Goal: Transaction & Acquisition: Obtain resource

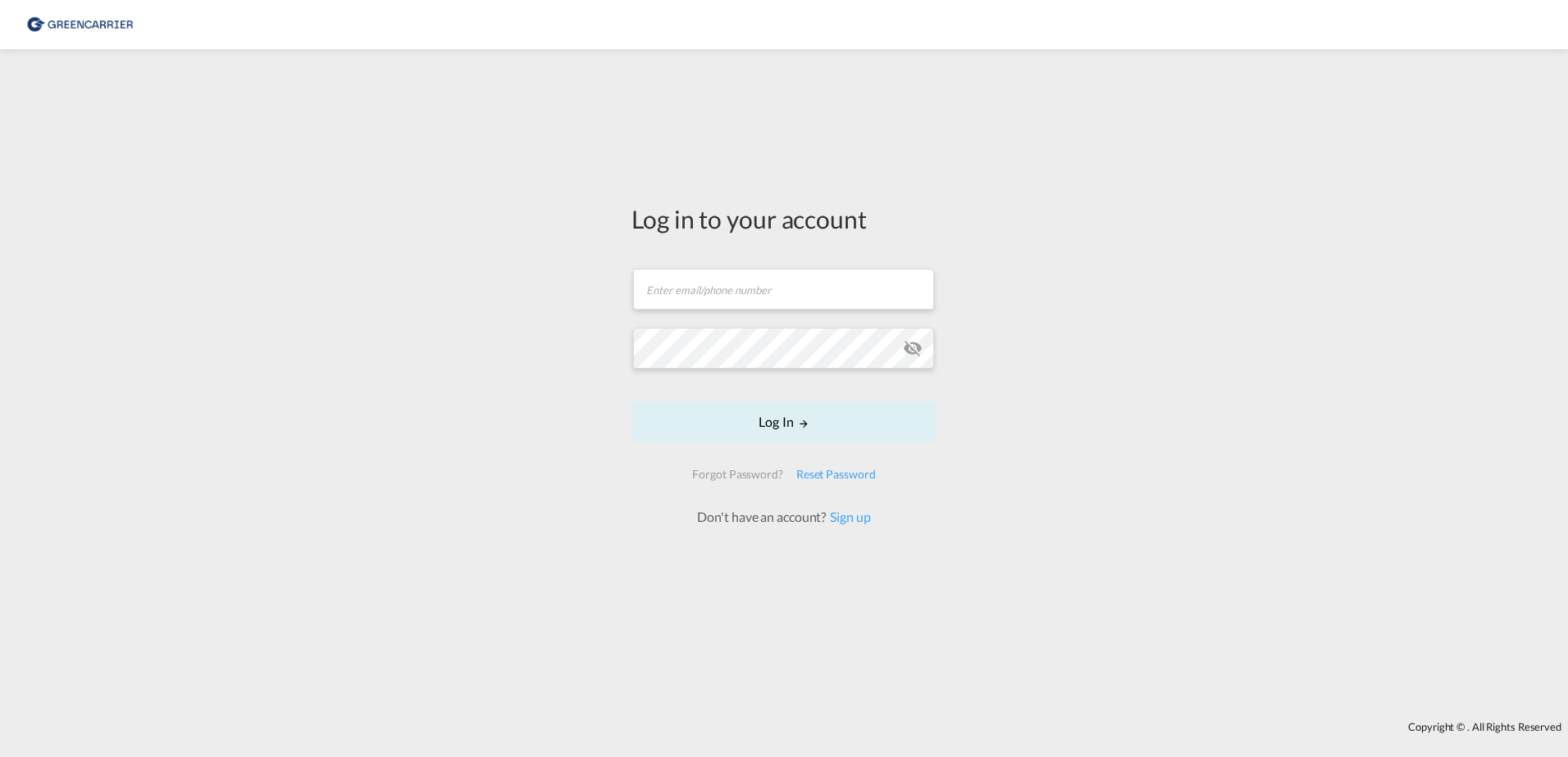
drag, startPoint x: 762, startPoint y: 241, endPoint x: 766, endPoint y: 255, distance: 14.6
click at [762, 242] on div "Log in to your account Email field is required Password field is required Log I…" at bounding box center [784, 364] width 305 height 324
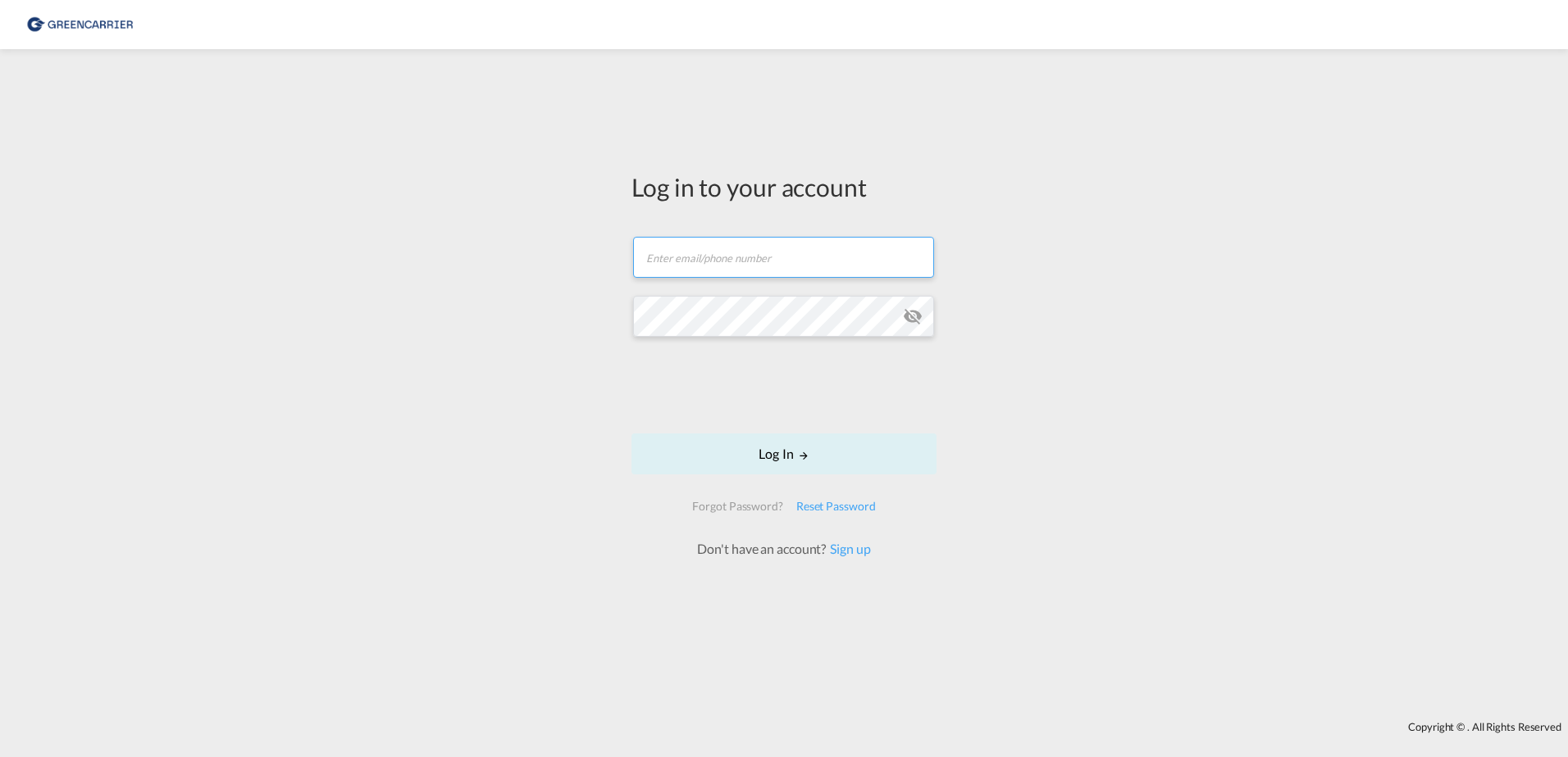
click at [764, 295] on form "Email field is required Password field is required Log In Forgot Password? Rese…" at bounding box center [784, 389] width 305 height 338
click at [793, 259] on input "text" at bounding box center [784, 257] width 301 height 41
type input "rkni@scangl.com"
click at [917, 320] on md-icon "icon-eye-off" at bounding box center [912, 316] width 20 height 20
click at [806, 456] on md-icon "LOGIN" at bounding box center [803, 455] width 12 height 12
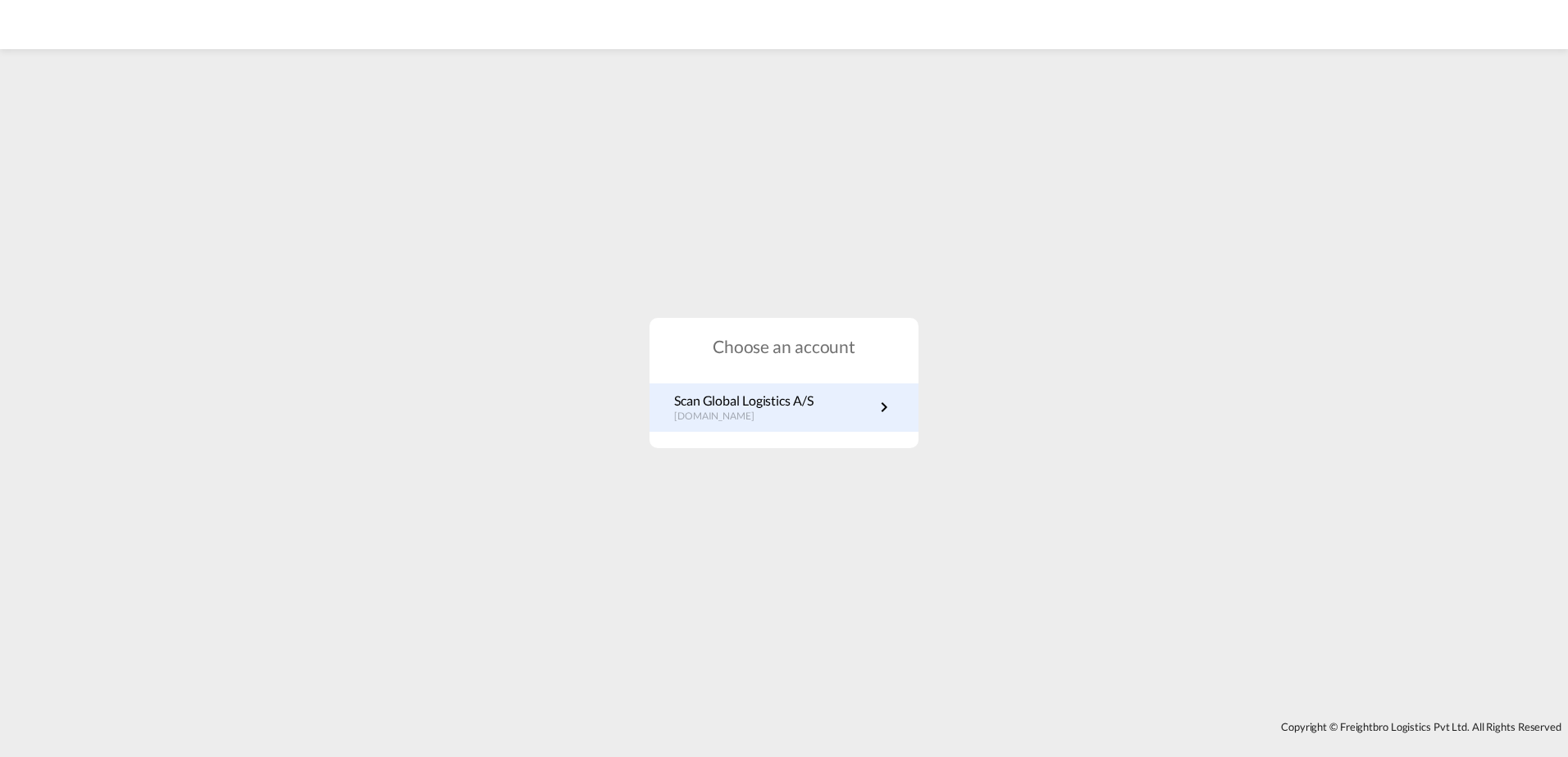
click at [751, 413] on p "dk.portal.greencarrier.com" at bounding box center [744, 416] width 140 height 14
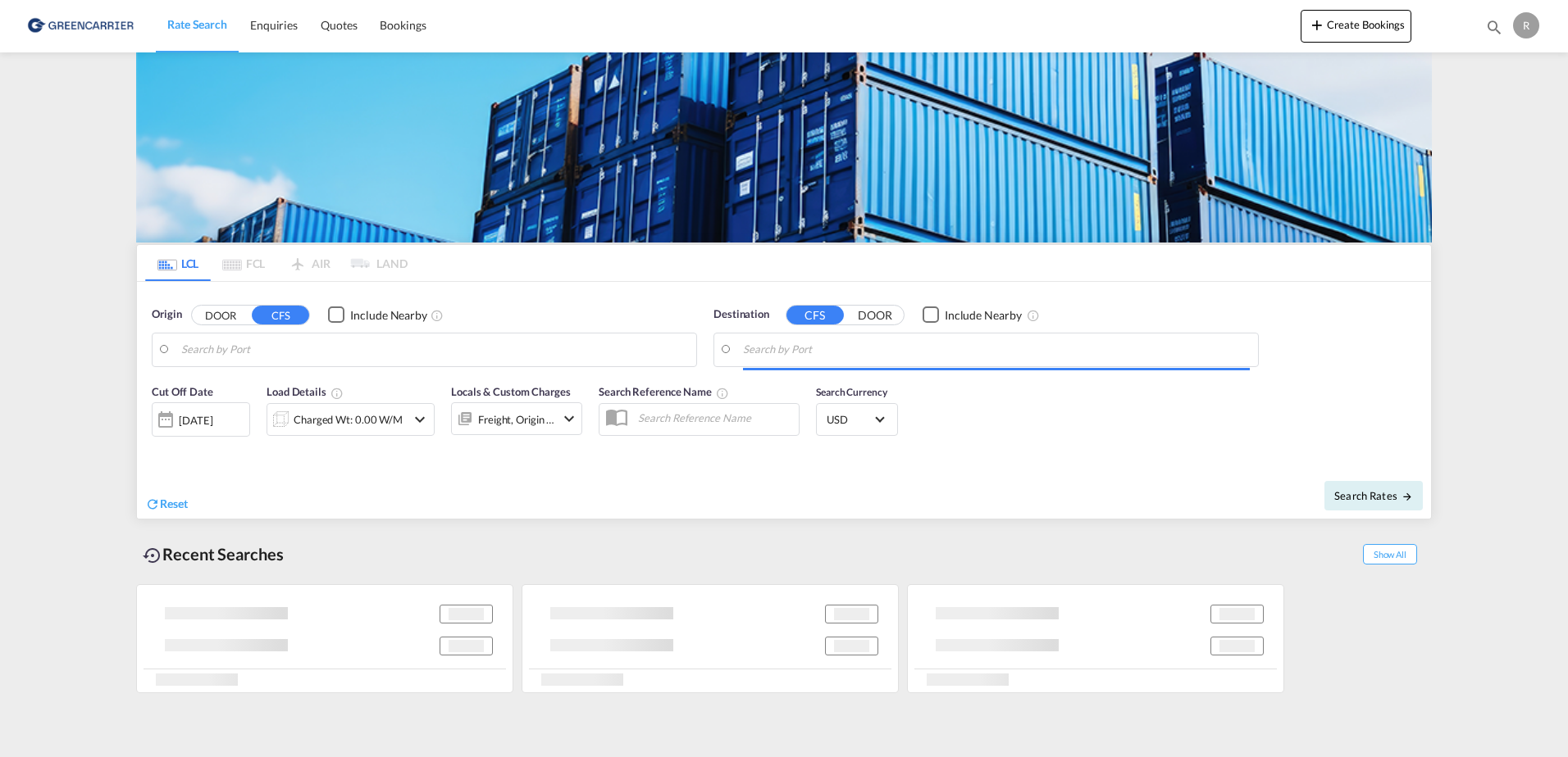
type input "DK-9530, [GEOGRAPHIC_DATA], [GEOGRAPHIC_DATA], [GEOGRAPHIC_DATA], [GEOGRAPHIC_D…"
type input "[GEOGRAPHIC_DATA], THBKK"
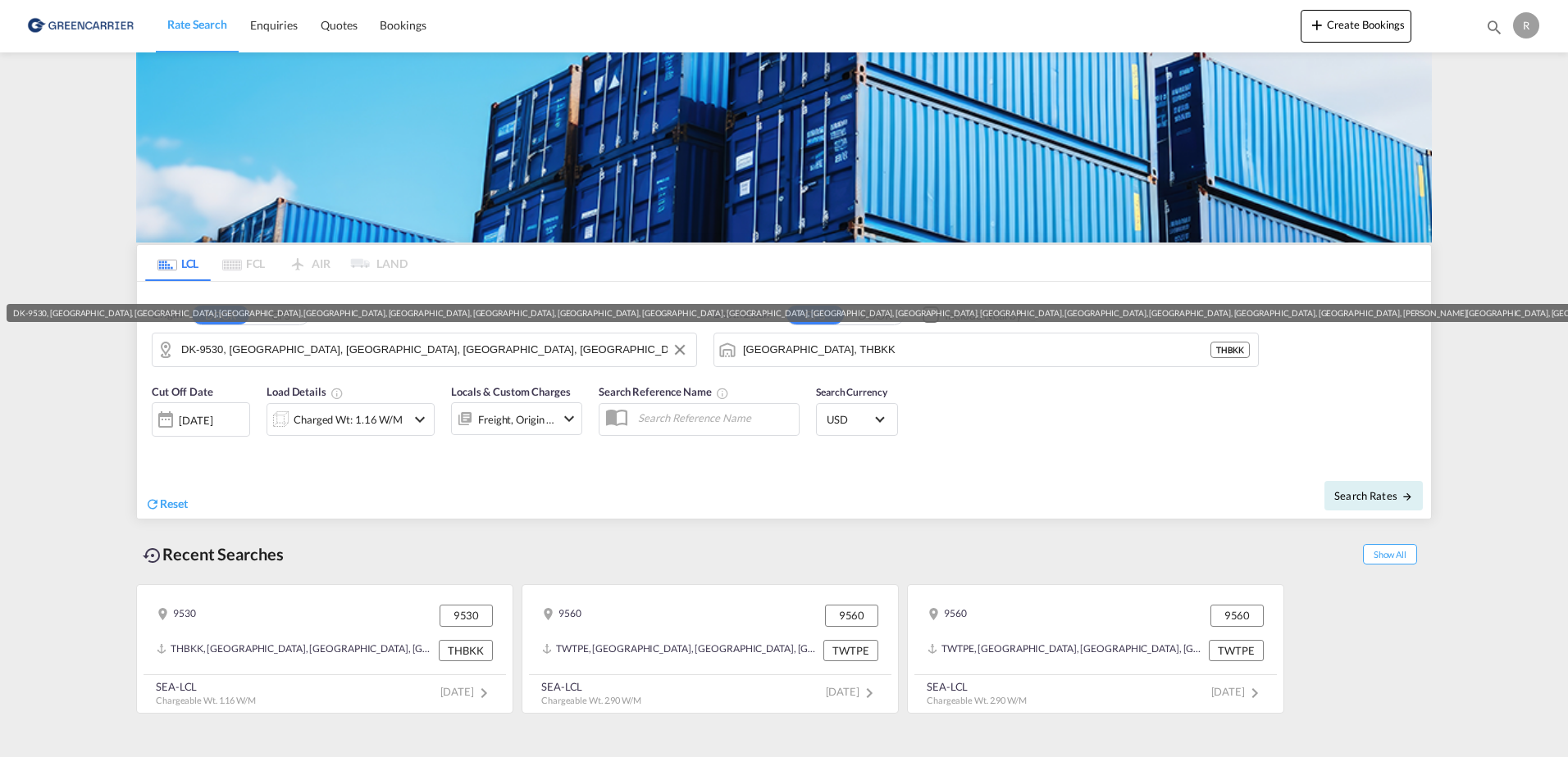
click at [331, 353] on input "DK-9530, [GEOGRAPHIC_DATA], [GEOGRAPHIC_DATA], [GEOGRAPHIC_DATA], [GEOGRAPHIC_D…" at bounding box center [435, 350] width 507 height 24
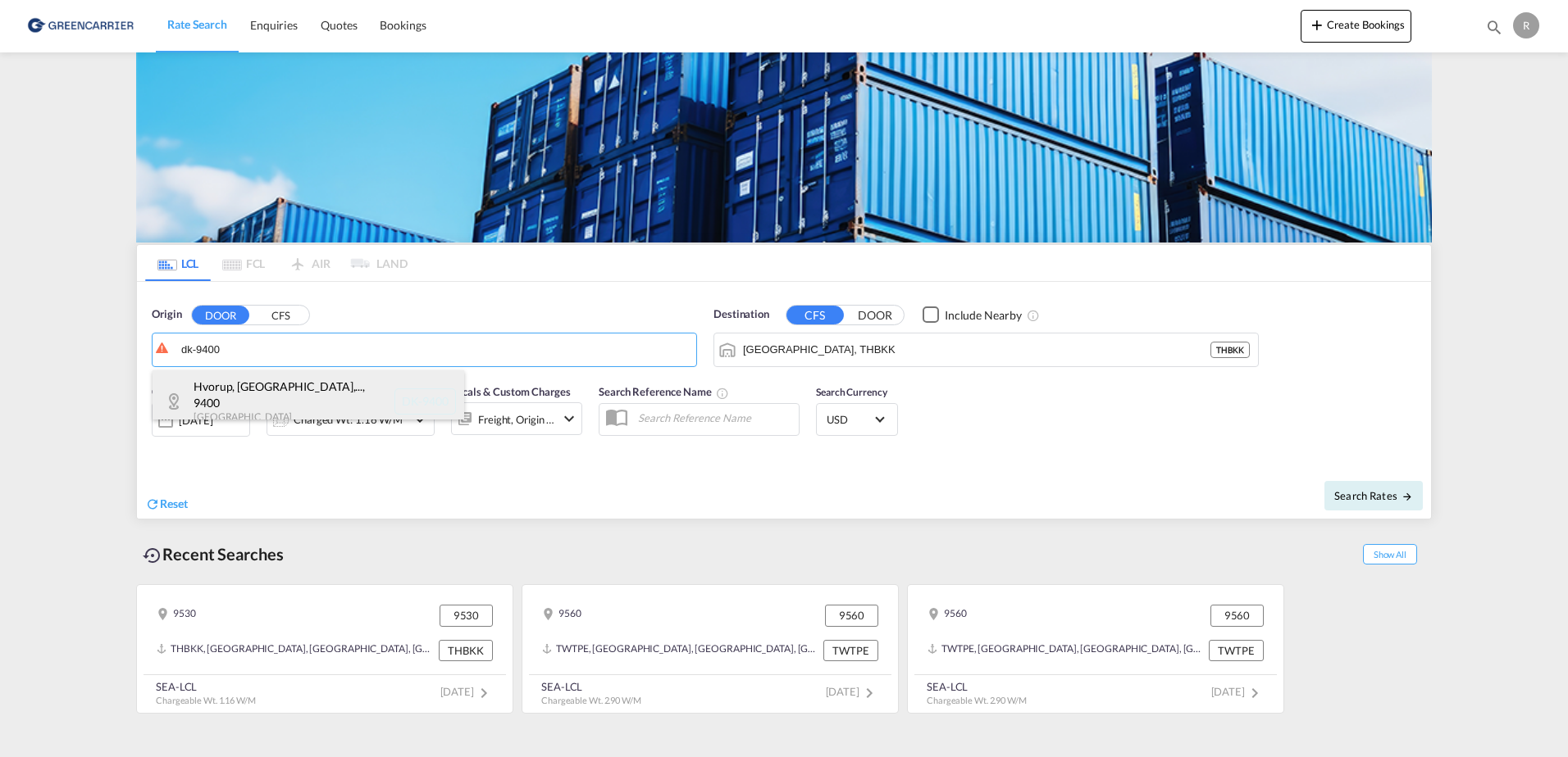
click at [375, 409] on div "Hvorup, [GEOGRAPHIC_DATA],... , 9400 [GEOGRAPHIC_DATA] DK-9400" at bounding box center [308, 401] width 312 height 62
type input "DK-9400, Hvorup, [GEOGRAPHIC_DATA], [GEOGRAPHIC_DATA], [GEOGRAPHIC_DATA], [GEOG…"
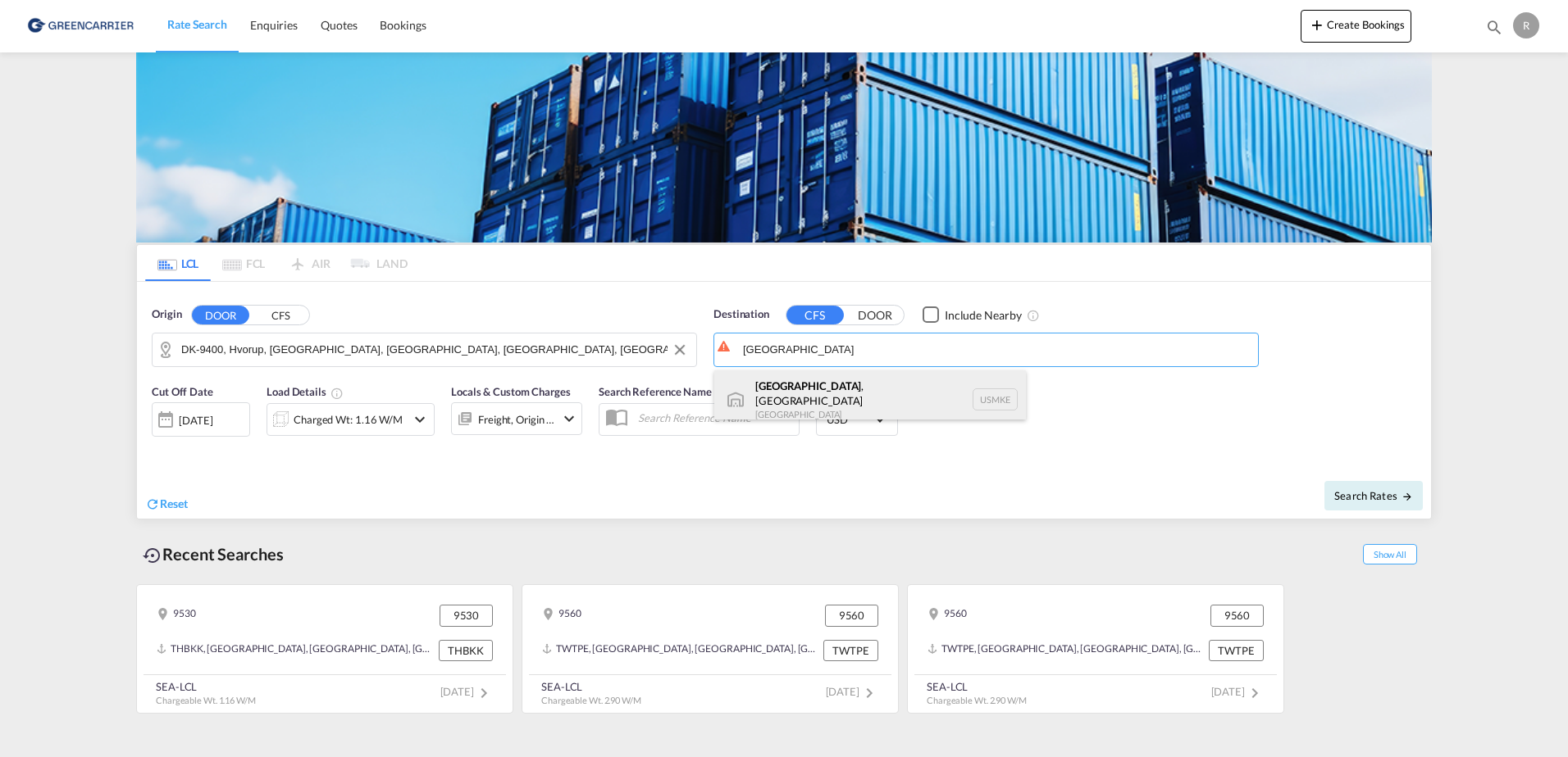
click at [850, 413] on div "[GEOGRAPHIC_DATA] , [GEOGRAPHIC_DATA] [GEOGRAPHIC_DATA] USMKE" at bounding box center [870, 399] width 312 height 59
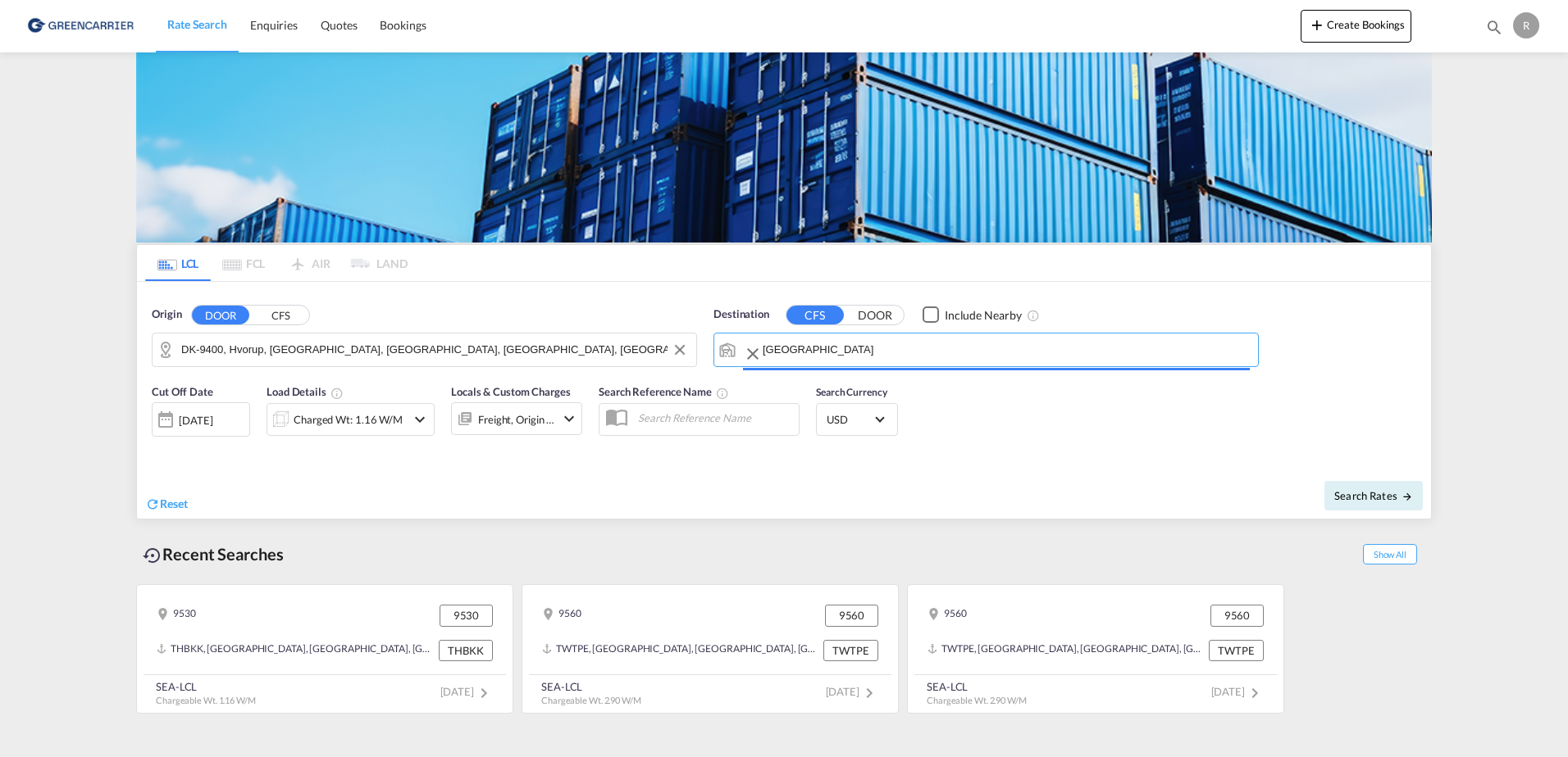
type input "[GEOGRAPHIC_DATA], [GEOGRAPHIC_DATA], USMKE"
click at [881, 308] on button "DOOR" at bounding box center [876, 315] width 58 height 19
click at [870, 346] on input "Search by Door" at bounding box center [996, 350] width 507 height 24
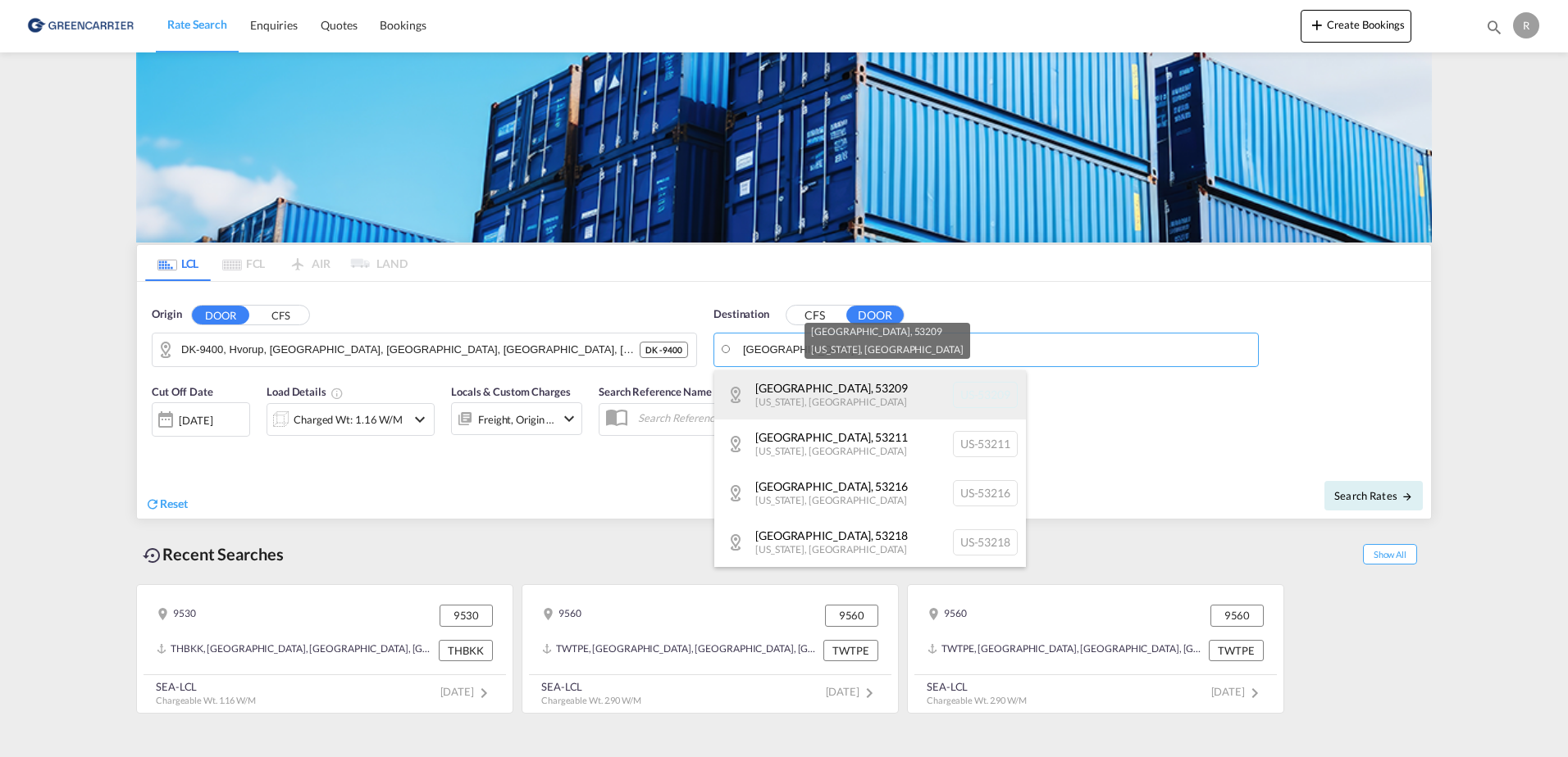
click at [894, 382] on div "[GEOGRAPHIC_DATA] , 53209 [US_STATE] , [GEOGRAPHIC_DATA] [GEOGRAPHIC_DATA]-53209" at bounding box center [870, 395] width 312 height 50
type input "US-53209, [GEOGRAPHIC_DATA], [US_STATE]"
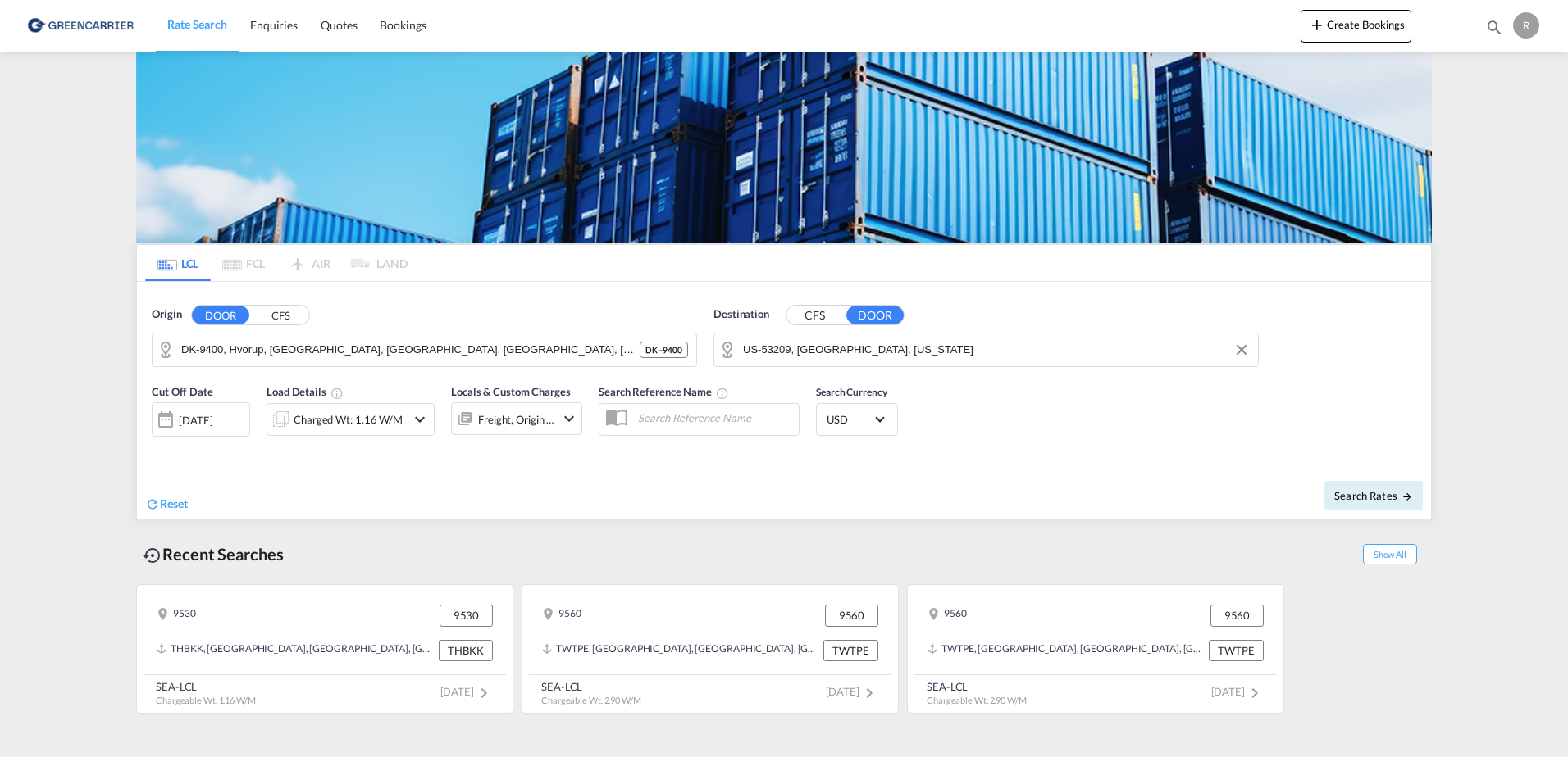
click at [870, 507] on div "Search Rates" at bounding box center [1109, 496] width 643 height 47
click at [362, 400] on md-input-container "Charged Wt: 1.16 W/M" at bounding box center [351, 416] width 168 height 32
click at [362, 412] on div "Charged Wt: 1.16 W/M" at bounding box center [348, 419] width 109 height 23
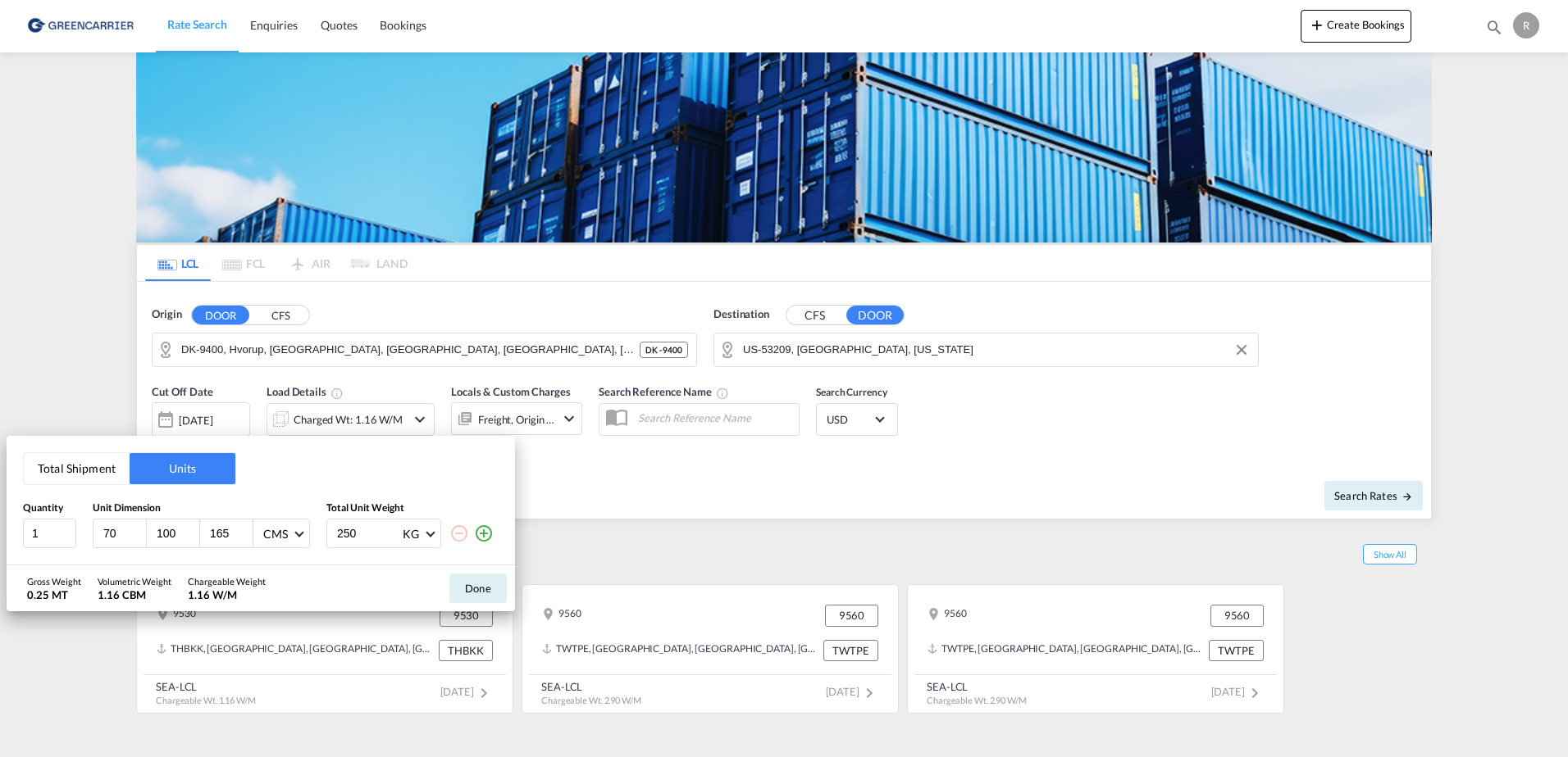
click at [496, 536] on div "250 KG KG LB" at bounding box center [412, 534] width 172 height 30
click at [489, 534] on md-icon "icon-plus-circle-outline" at bounding box center [484, 534] width 20 height 20
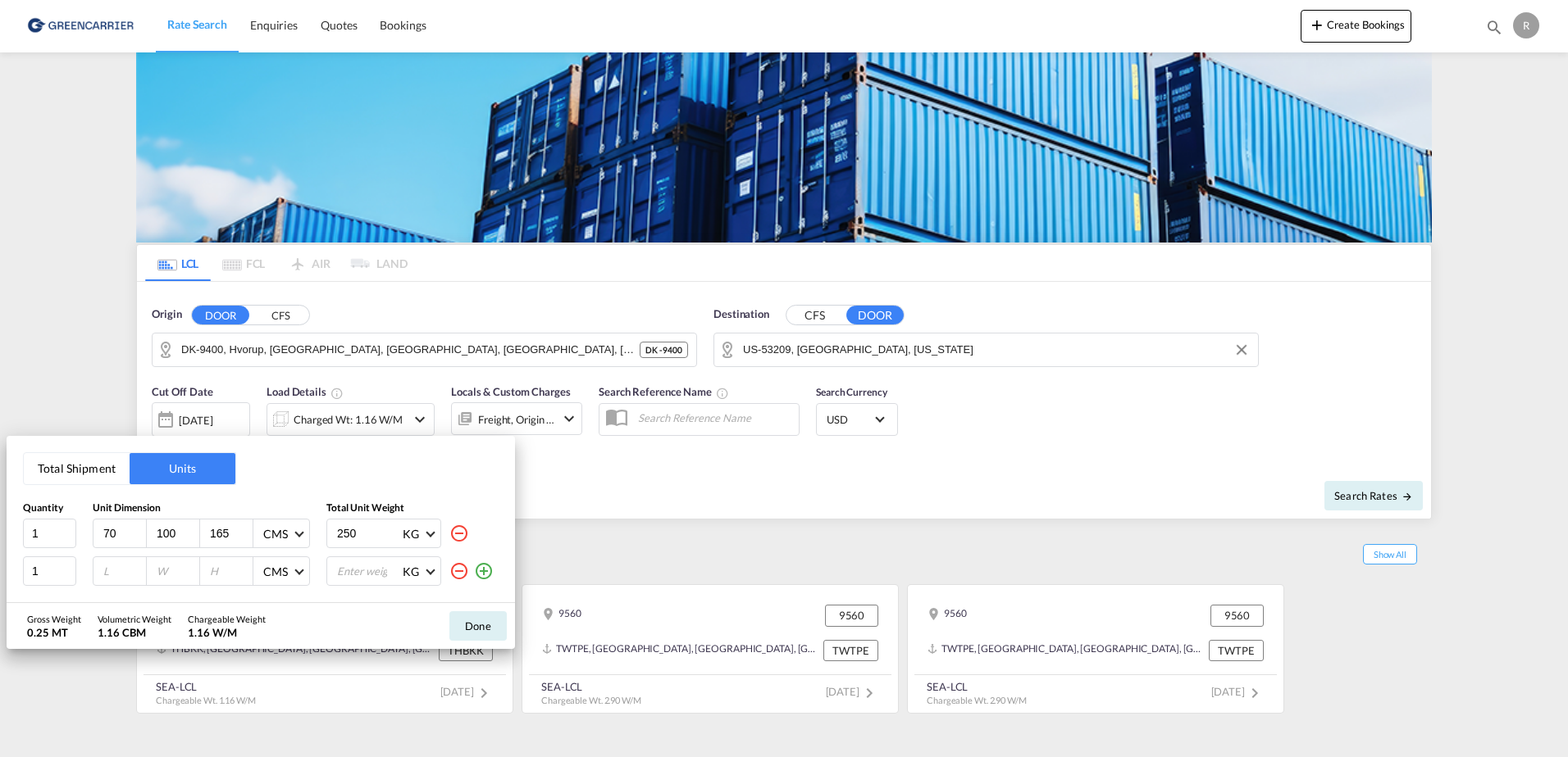
click at [481, 561] on md-icon "icon-plus-circle-outline" at bounding box center [484, 571] width 20 height 20
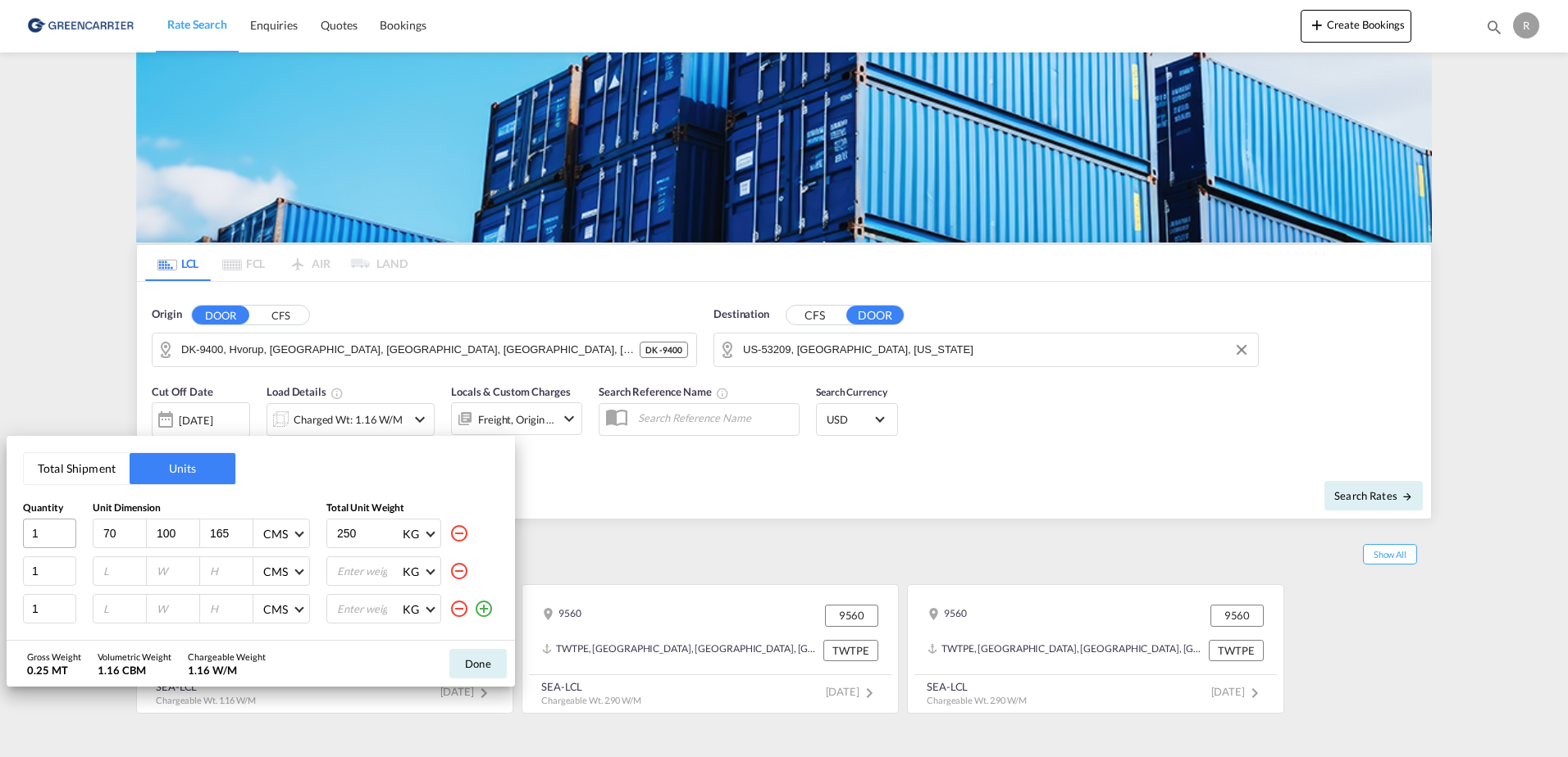
drag, startPoint x: 126, startPoint y: 520, endPoint x: 73, endPoint y: 539, distance: 56.3
click at [73, 536] on div "1 70 100 165 CMS CMS Inches 250 KG KG LB" at bounding box center [261, 534] width 476 height 30
type input "120"
type input "80"
type input "157"
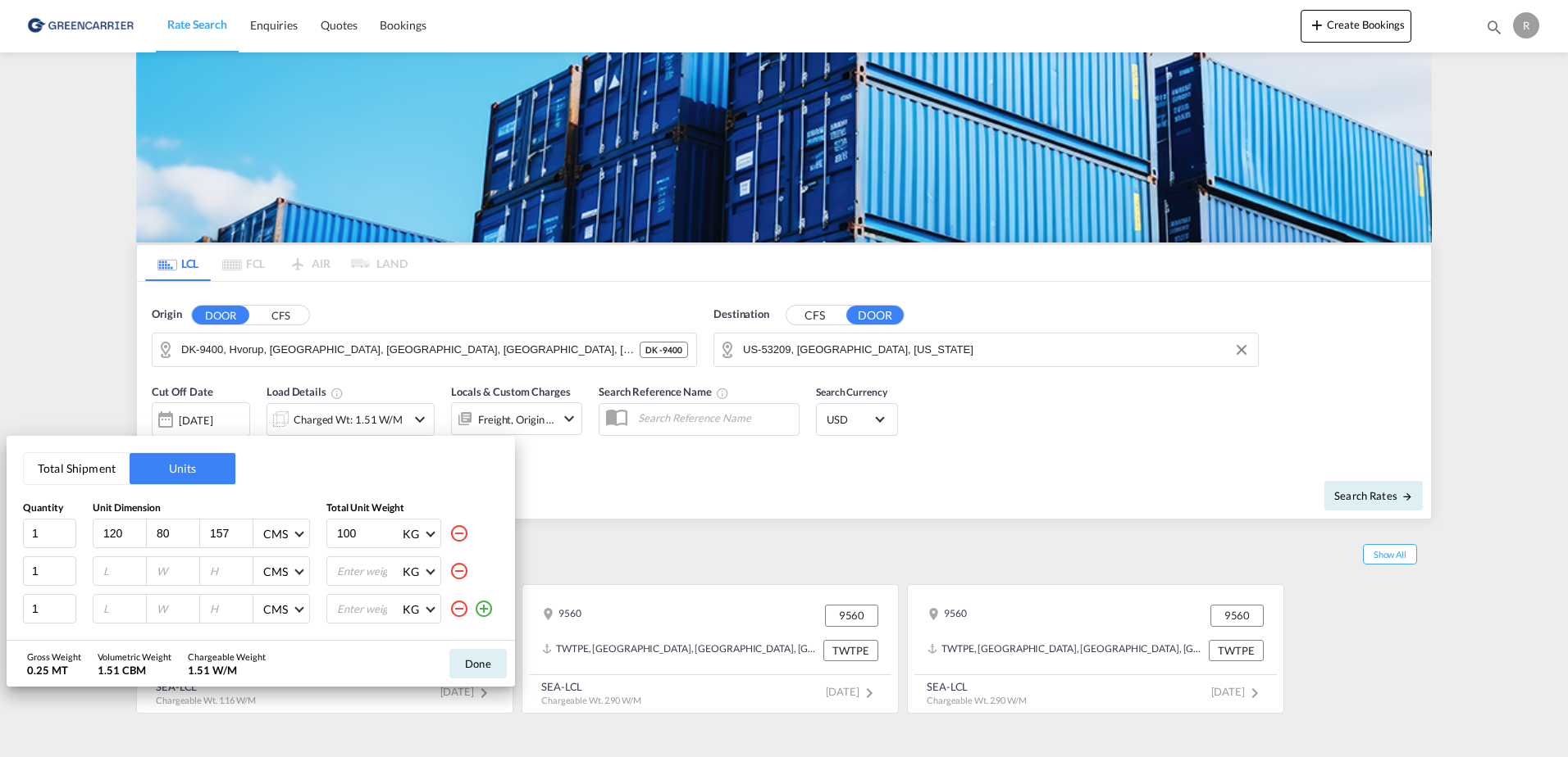
type input "100"
type input "102"
type input "80"
type input "150"
drag, startPoint x: 123, startPoint y: 568, endPoint x: 111, endPoint y: 570, distance: 12.2
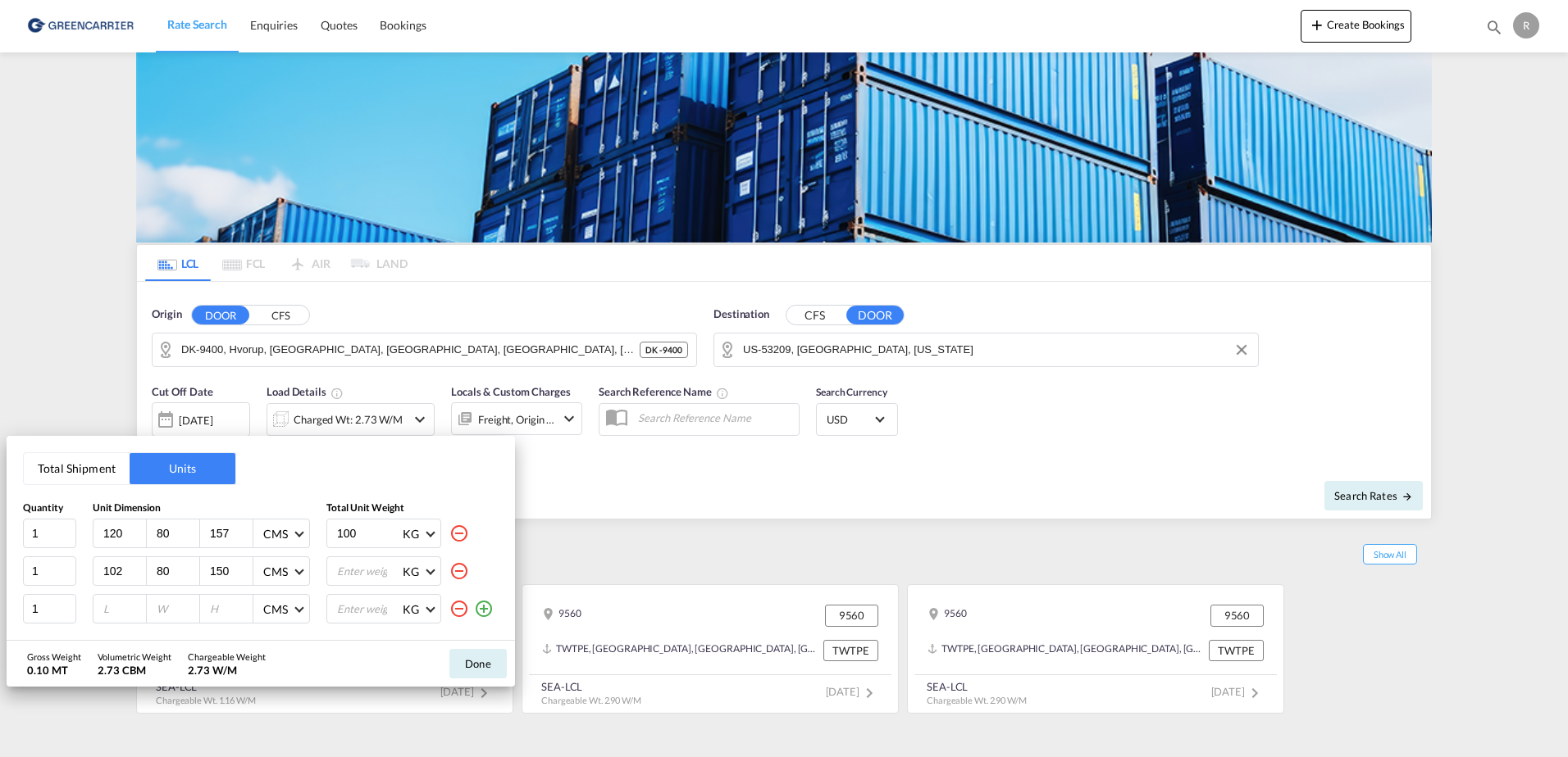
click at [111, 570] on input "102" at bounding box center [124, 571] width 44 height 14
type input "120"
type input "2"
type input "300"
type input "120"
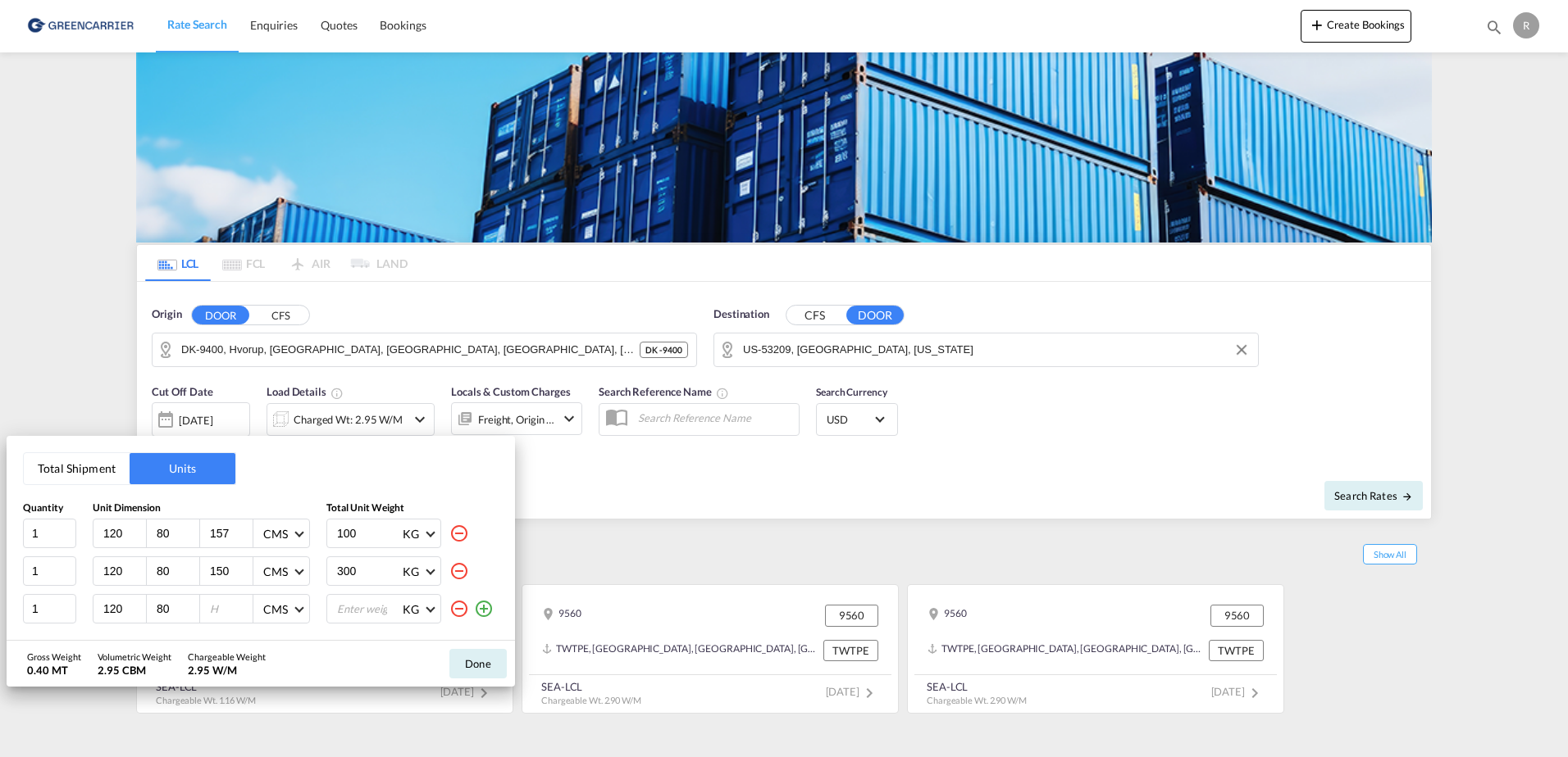
type input "80"
type input "57"
type input "180"
click at [478, 660] on button "Done" at bounding box center [478, 663] width 58 height 30
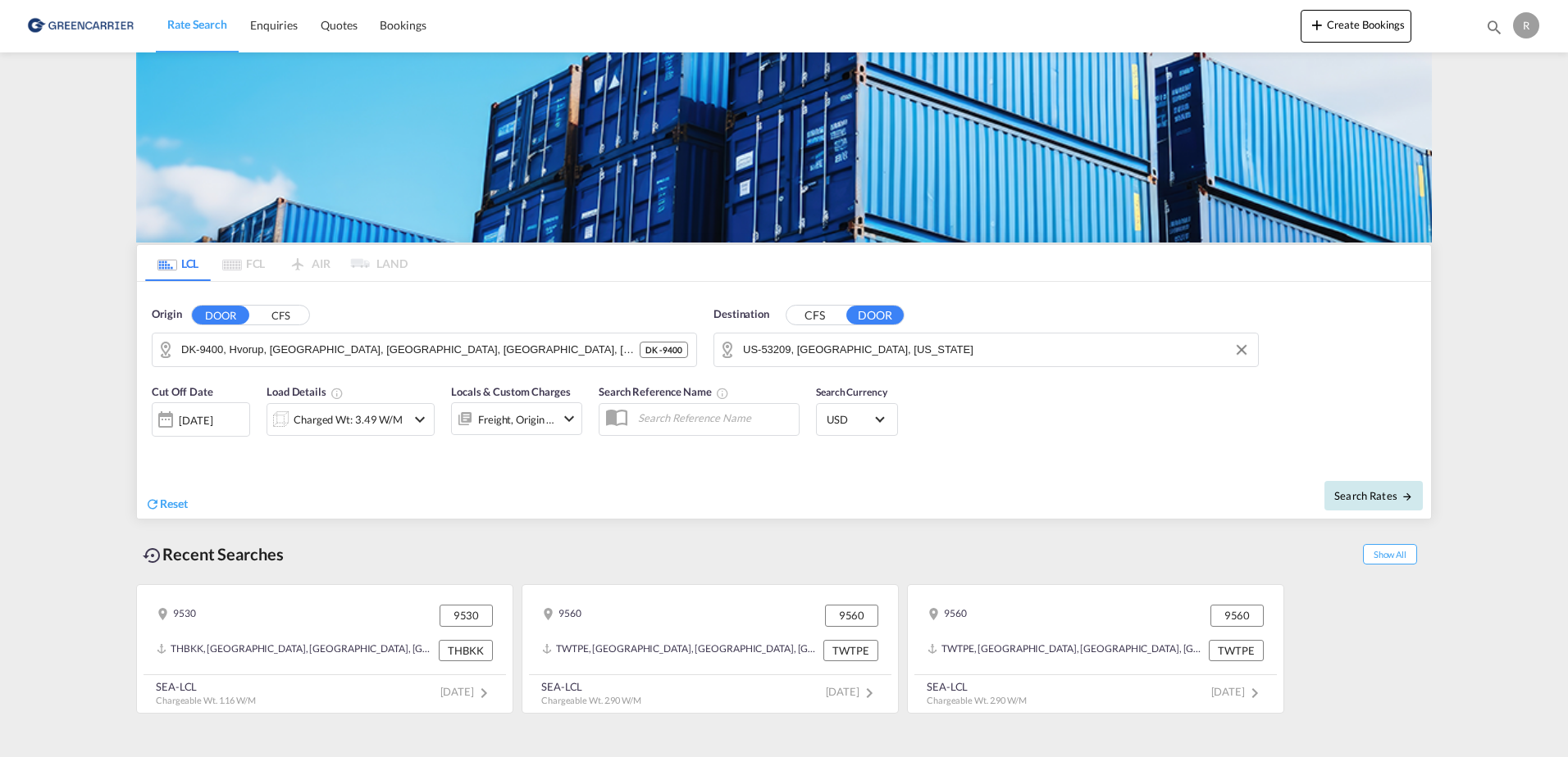
click at [1394, 504] on button "Search Rates" at bounding box center [1373, 496] width 98 height 30
type input "9400 to 53209 / [DATE]"
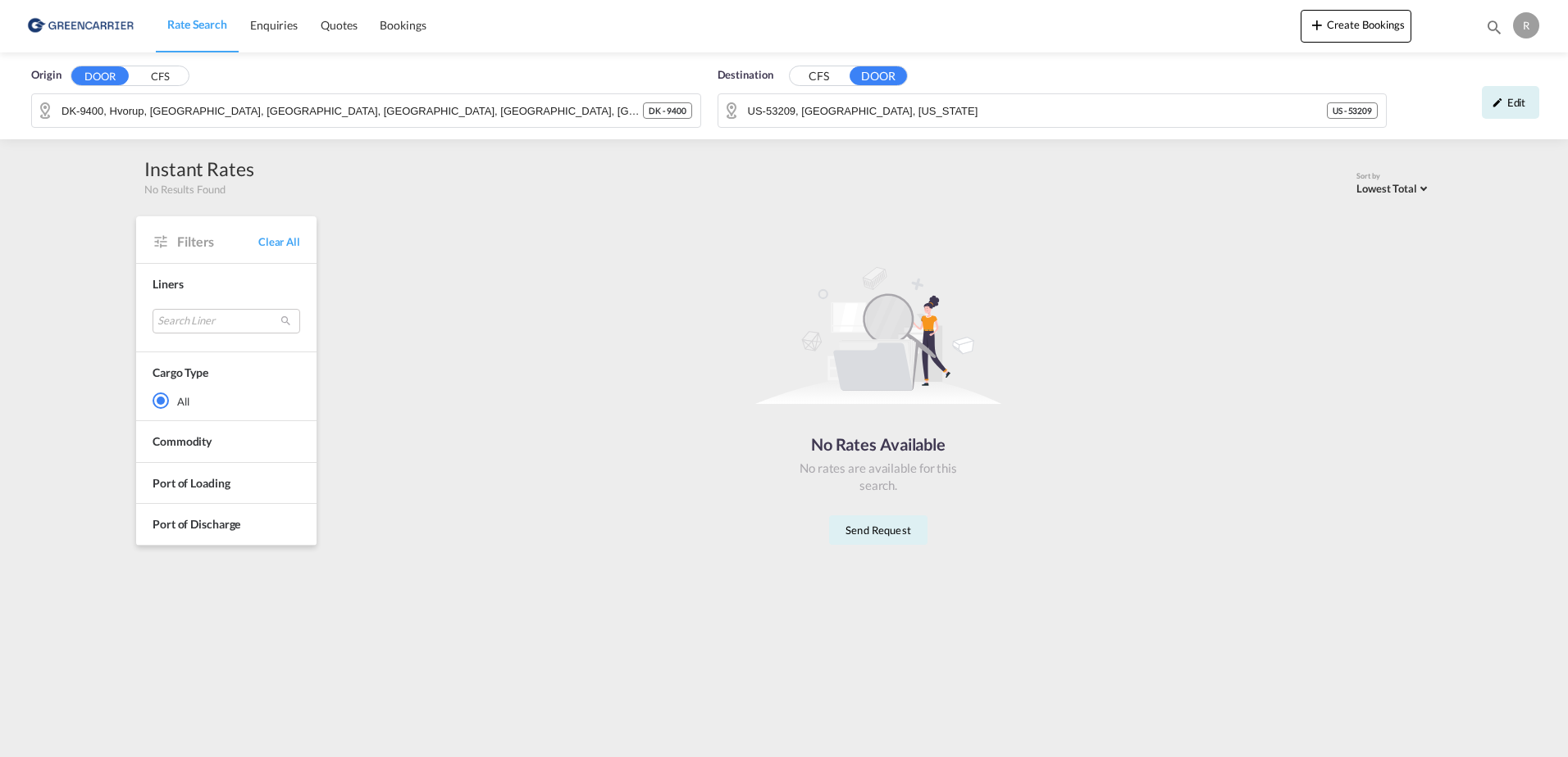
click at [821, 78] on button "CFS" at bounding box center [819, 77] width 58 height 19
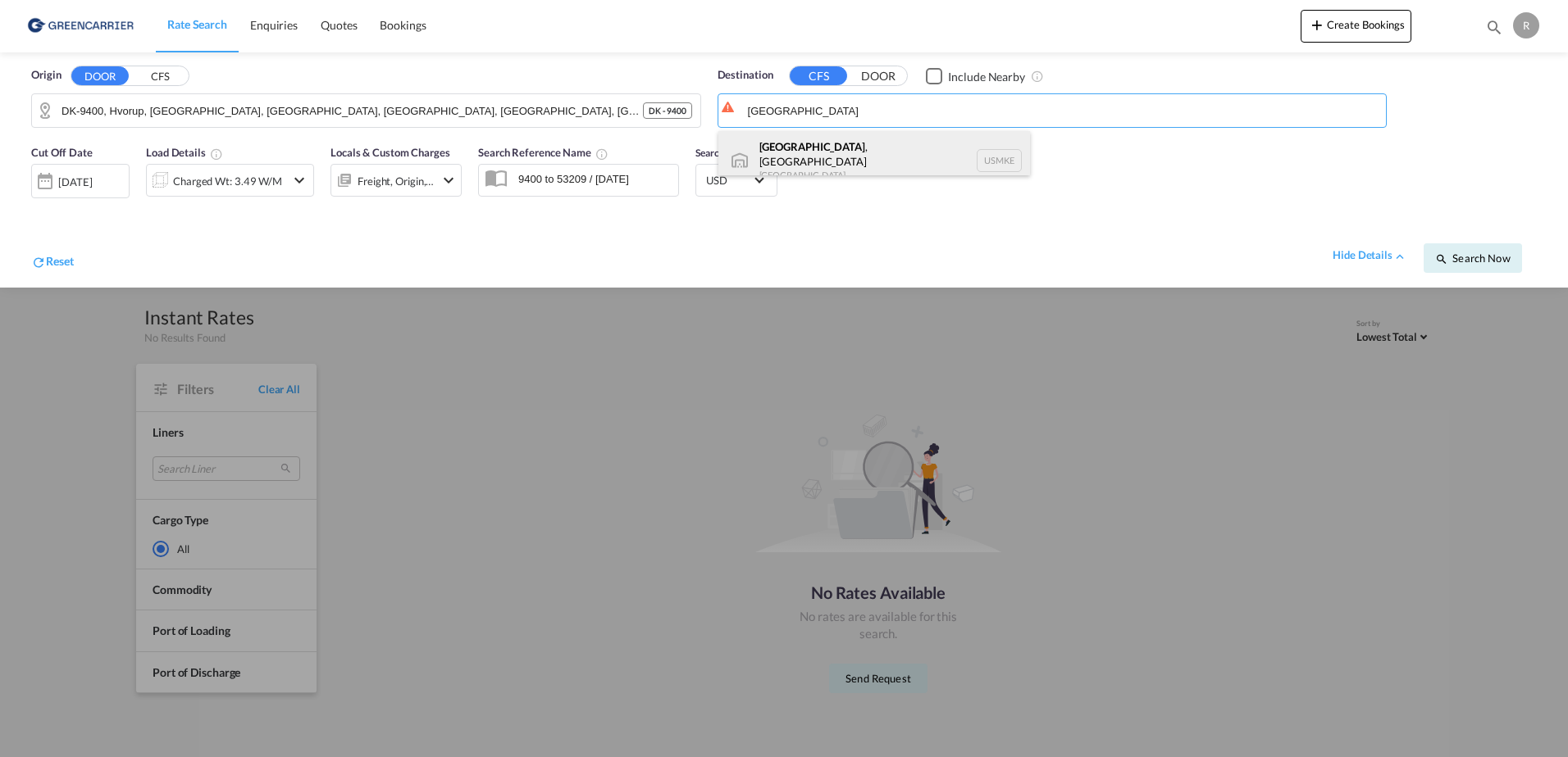
click at [935, 160] on div "[GEOGRAPHIC_DATA] , [GEOGRAPHIC_DATA] [GEOGRAPHIC_DATA] USMKE" at bounding box center [875, 160] width 312 height 59
type input "[GEOGRAPHIC_DATA], [GEOGRAPHIC_DATA], USMKE"
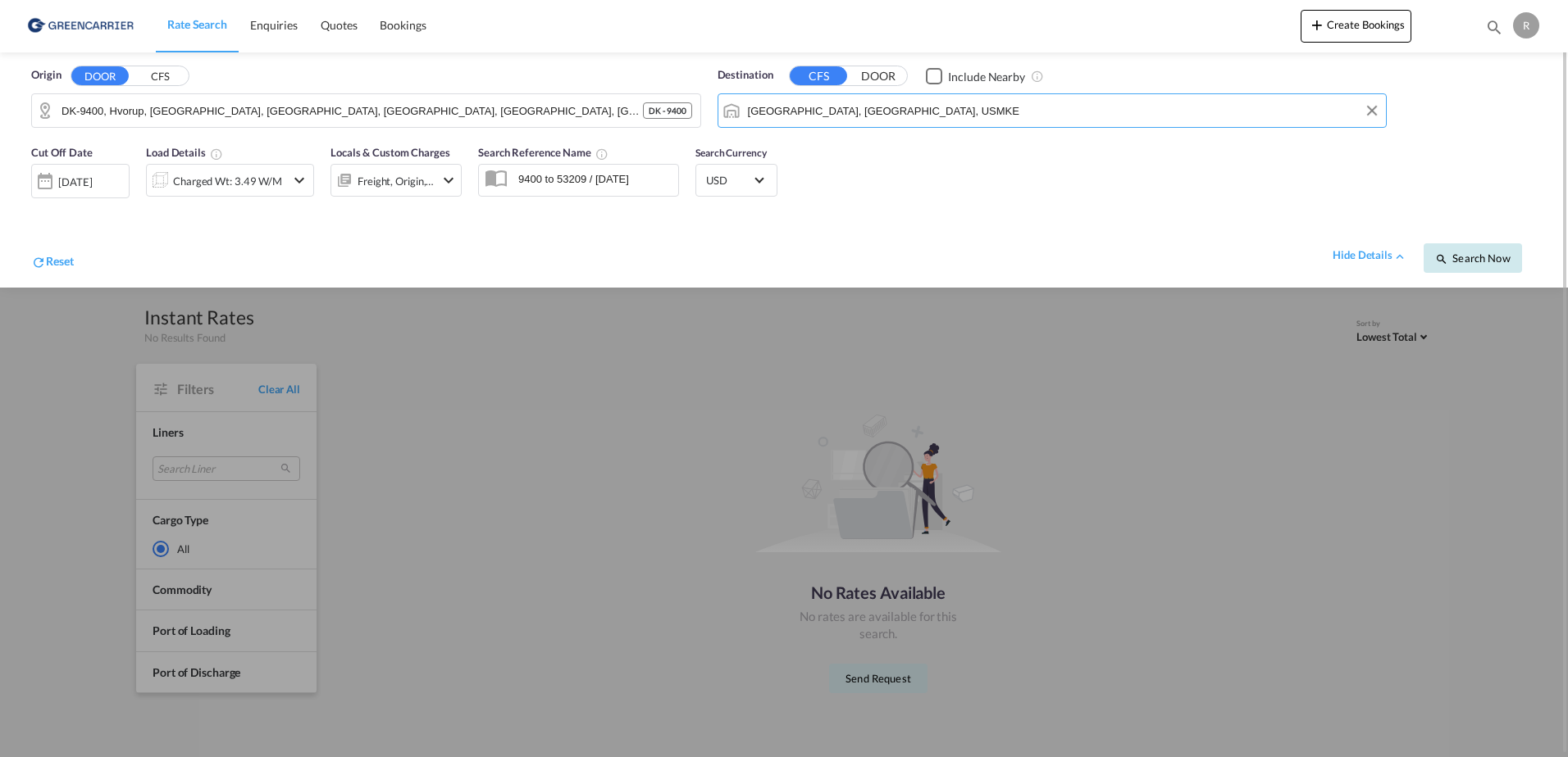
click at [1437, 253] on md-icon "icon-magnify" at bounding box center [1442, 259] width 14 height 14
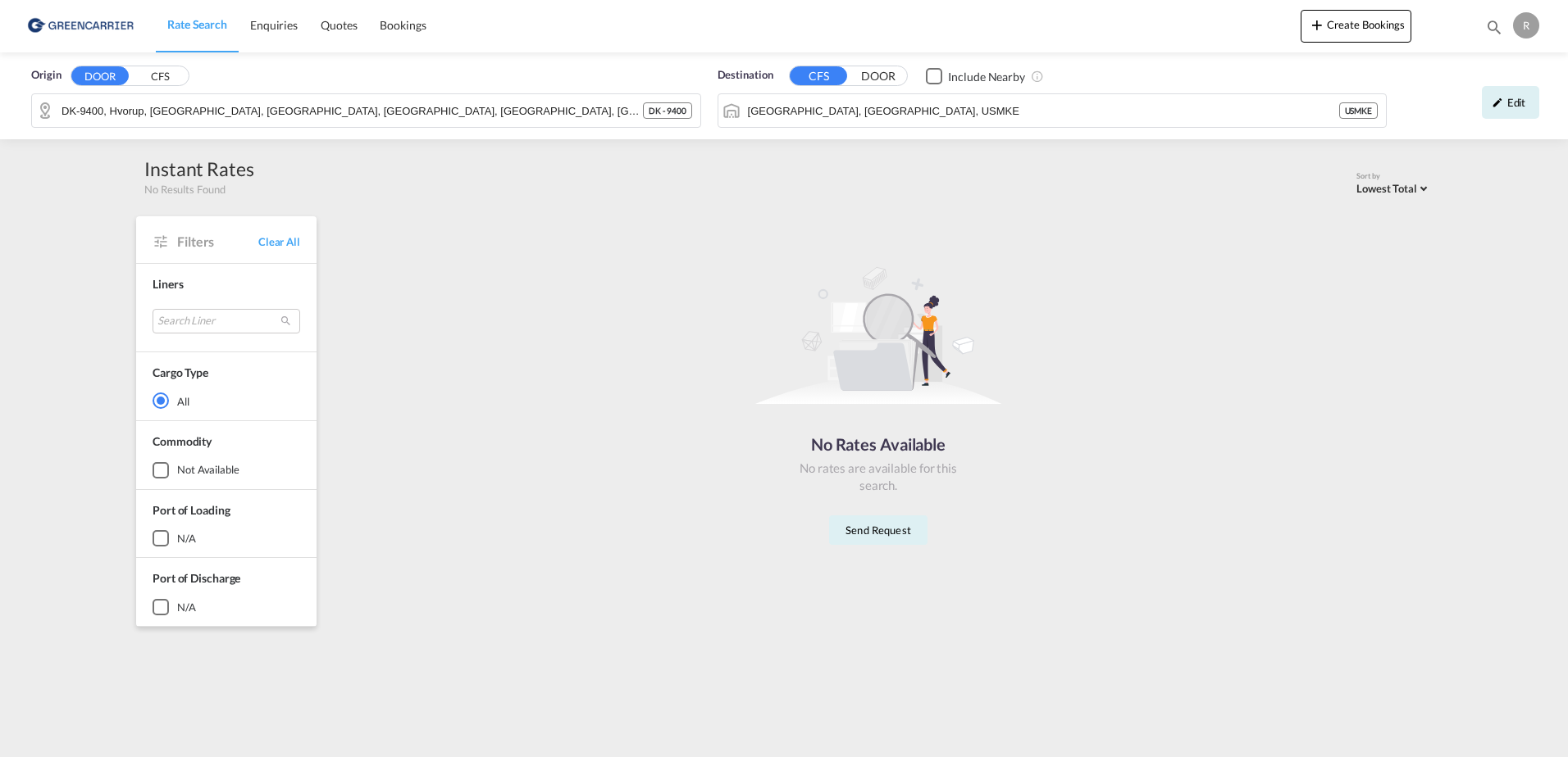
drag, startPoint x: 658, startPoint y: 461, endPoint x: 610, endPoint y: 378, distance: 95.9
click at [658, 462] on div "No Rates Available No rates are available for this search. Send Request" at bounding box center [877, 399] width 1094 height 350
